Goal: Use online tool/utility: Utilize a website feature to perform a specific function

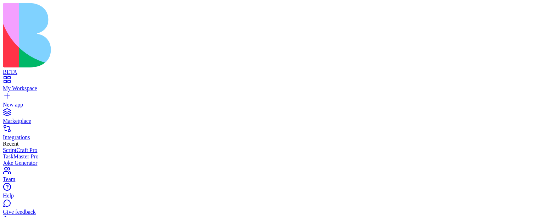
type input "***"
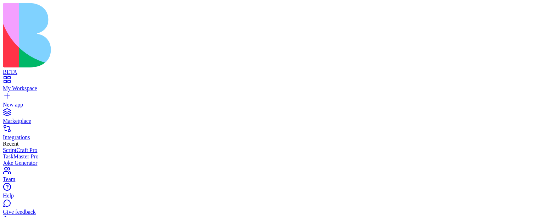
scroll to position [0, 0]
